Goal: Register for event/course

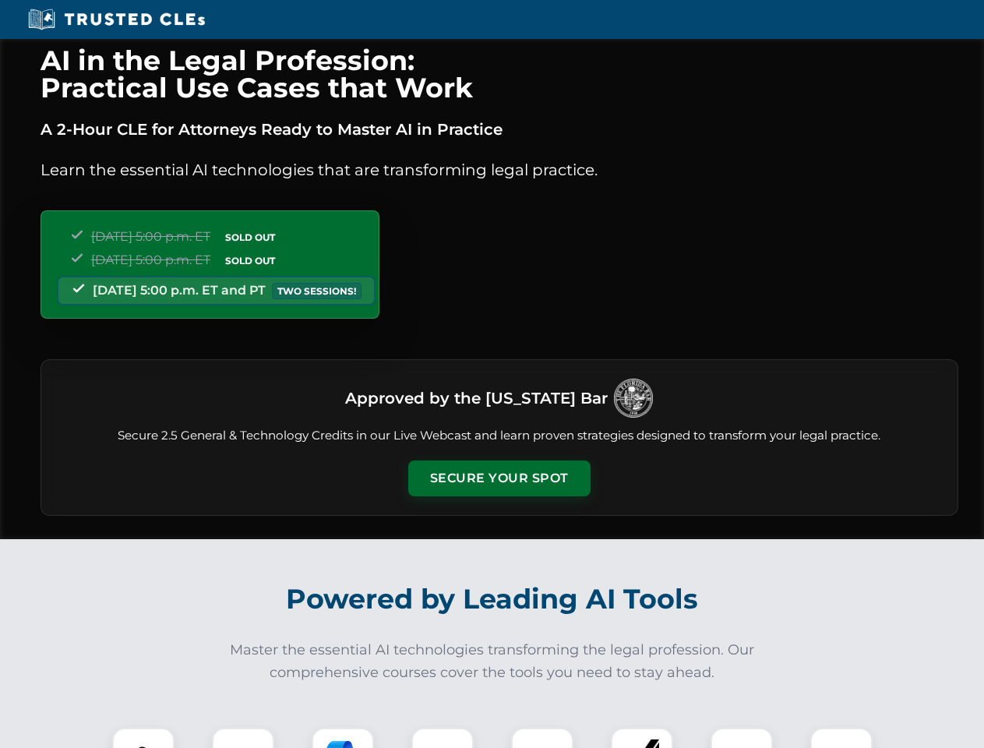
click at [498, 478] on button "Secure Your Spot" at bounding box center [499, 478] width 182 height 36
click at [143, 738] on img at bounding box center [143, 758] width 45 height 45
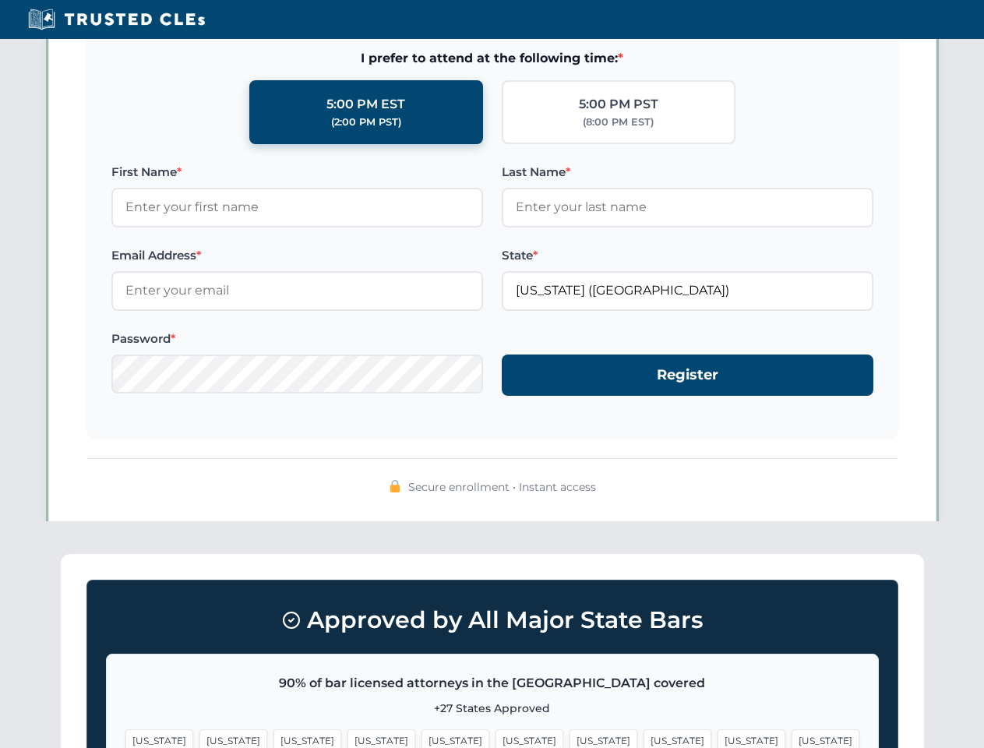
click at [569, 738] on span "[US_STATE]" at bounding box center [603, 740] width 68 height 23
click at [717, 738] on span "[US_STATE]" at bounding box center [751, 740] width 68 height 23
